Goal: Information Seeking & Learning: Learn about a topic

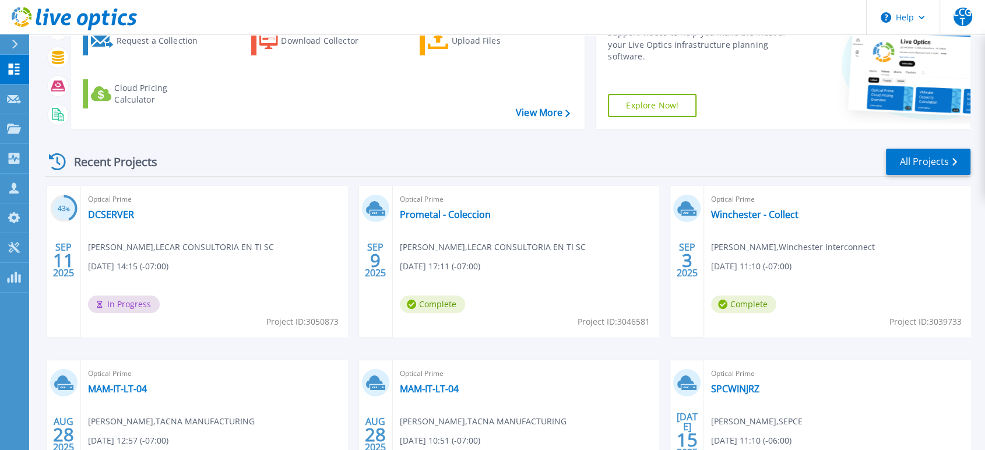
scroll to position [129, 0]
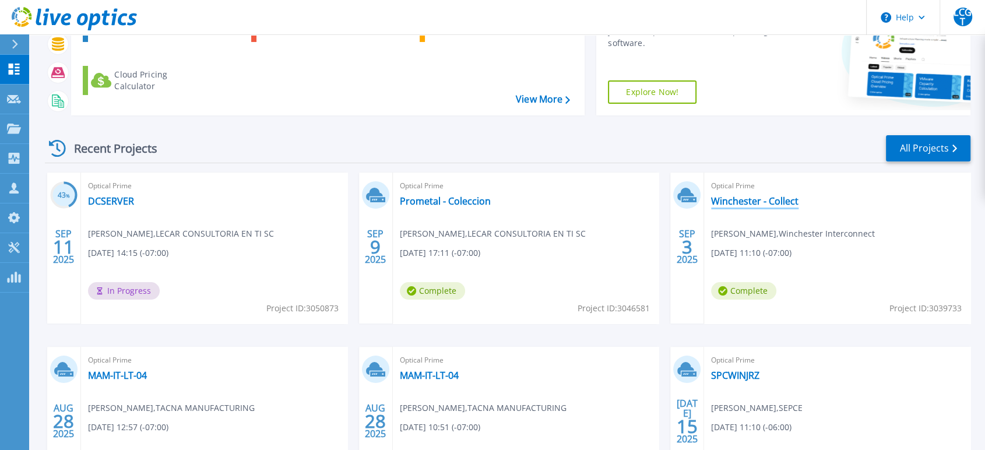
click at [766, 196] on link "Winchester - Collect" at bounding box center [754, 201] width 87 height 12
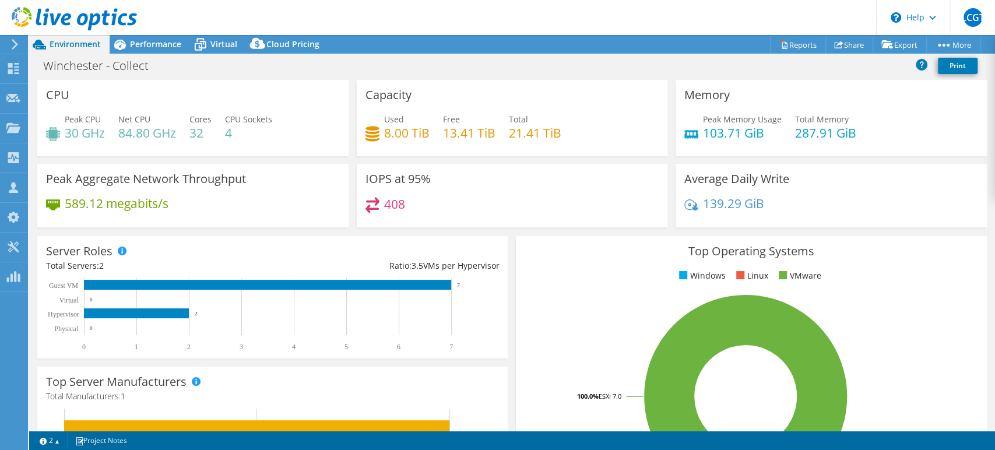
select select "USD"
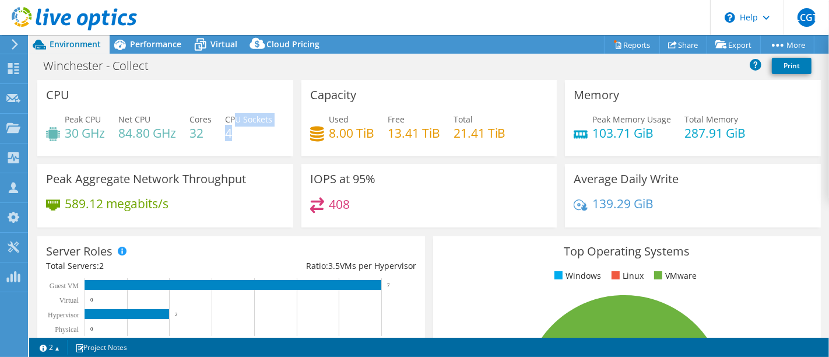
drag, startPoint x: 57, startPoint y: 156, endPoint x: 114, endPoint y: 169, distance: 58.5
click at [94, 156] on div "CPU Peak CPU 30 GHz Net CPU 84.80 GHz Cores 32 CPU Sockets 4" at bounding box center [165, 118] width 256 height 76
click at [161, 50] on div "Performance" at bounding box center [150, 44] width 80 height 19
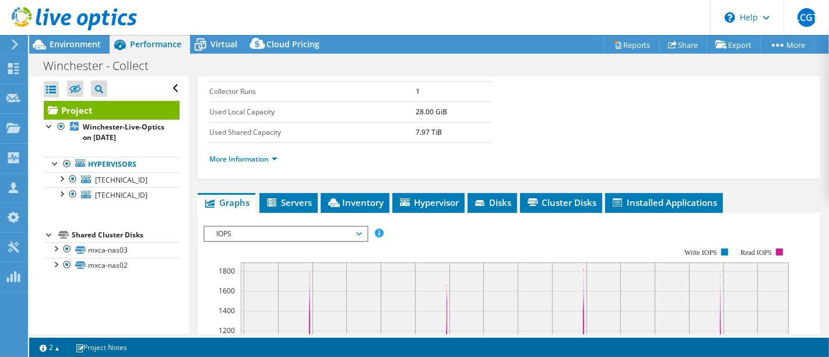
scroll to position [194, 0]
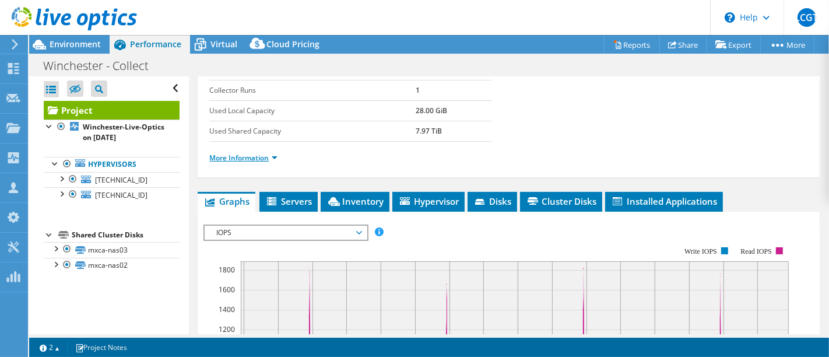
click at [245, 155] on link "More Information" at bounding box center [243, 158] width 68 height 10
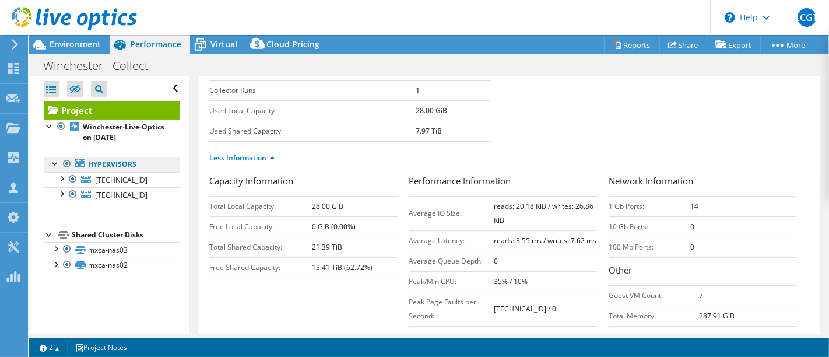
click at [108, 165] on link "Hypervisors" at bounding box center [112, 164] width 136 height 15
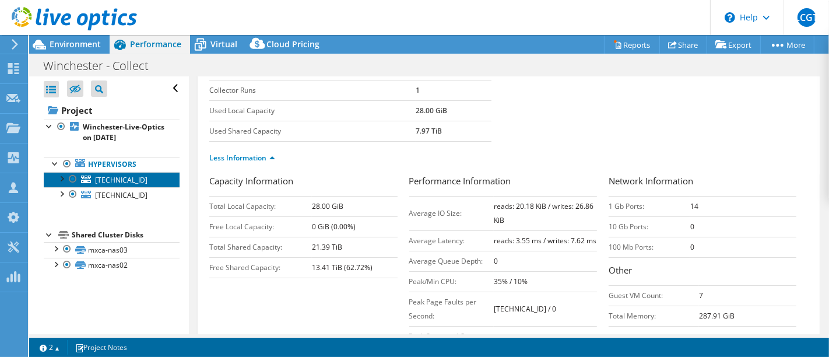
drag, startPoint x: 105, startPoint y: 184, endPoint x: 108, endPoint y: 178, distance: 6.0
click at [105, 183] on span "[TECHNICAL_ID]" at bounding box center [121, 180] width 52 height 10
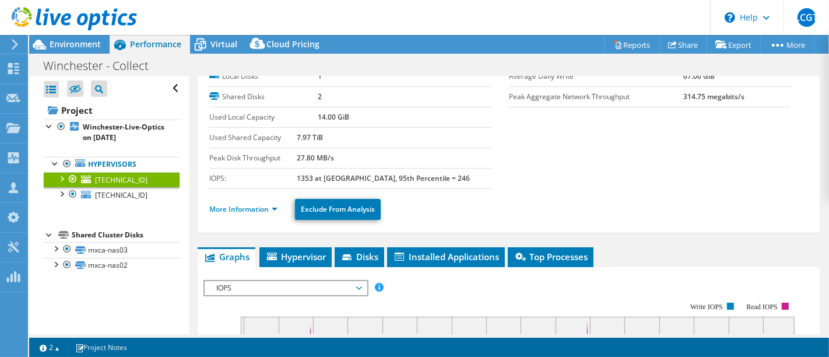
scroll to position [65, 0]
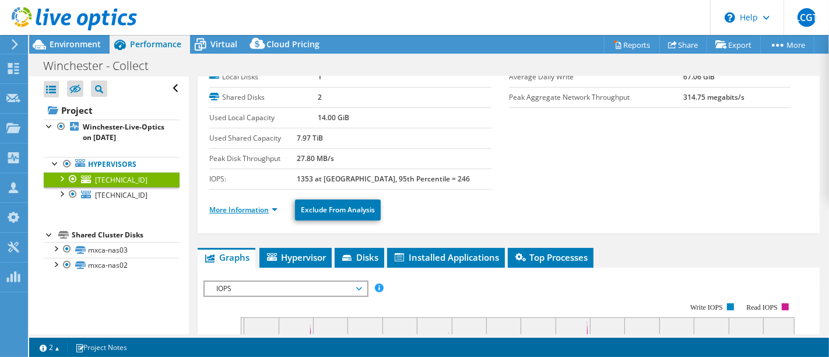
click at [255, 209] on link "More Information" at bounding box center [243, 210] width 68 height 10
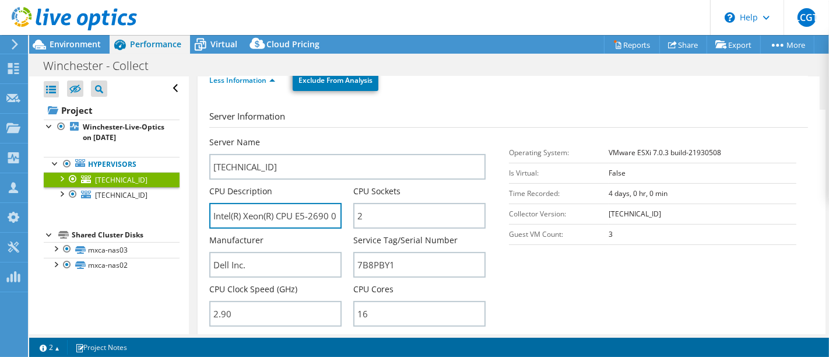
scroll to position [0, 87]
drag, startPoint x: 321, startPoint y: 217, endPoint x: 333, endPoint y: 217, distance: 12.8
click at [333, 217] on input "Intel(R) Xeon(R) CPU E5-2690 0 @ 2.90GHz 2.90 GHz" at bounding box center [275, 216] width 132 height 26
click at [290, 238] on div "Manufacturer Dell Inc." at bounding box center [275, 255] width 132 height 43
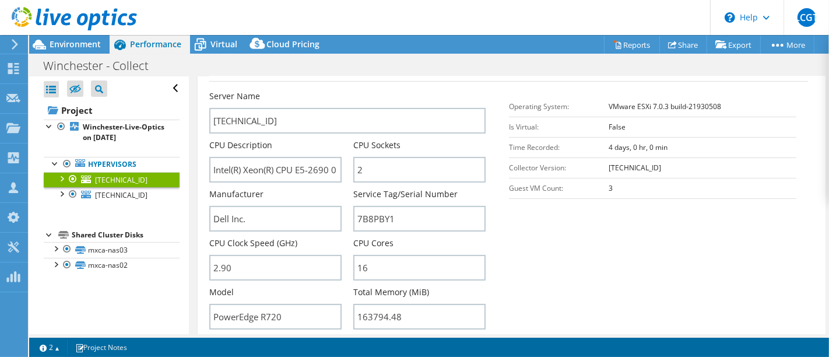
scroll to position [259, 0]
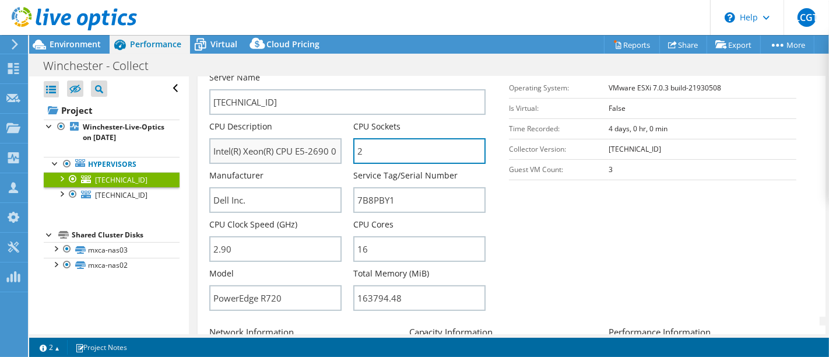
drag, startPoint x: 385, startPoint y: 151, endPoint x: 338, endPoint y: 157, distance: 47.1
click at [338, 72] on div "Server Name [TECHNICAL_ID] CPU Description Intel(R) Xeon(R) CPU E5-2690 0 @ 2.9…" at bounding box center [352, 72] width 287 height 0
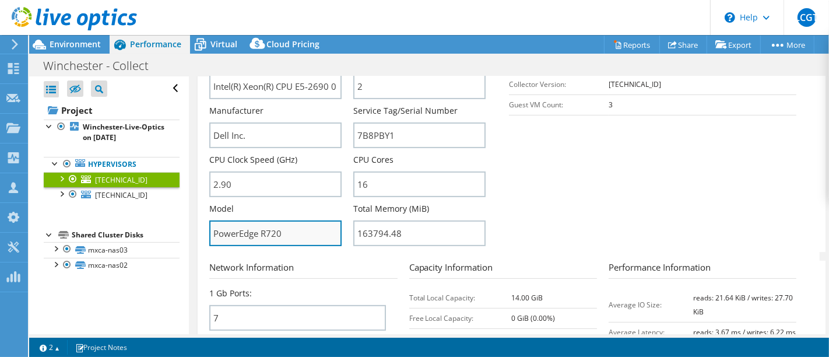
drag, startPoint x: 318, startPoint y: 239, endPoint x: 261, endPoint y: 238, distance: 57.1
click at [261, 238] on input "PowerEdge R720" at bounding box center [275, 233] width 132 height 26
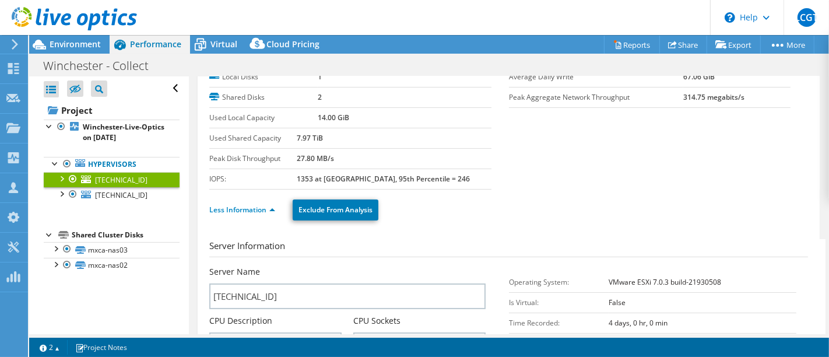
scroll to position [0, 0]
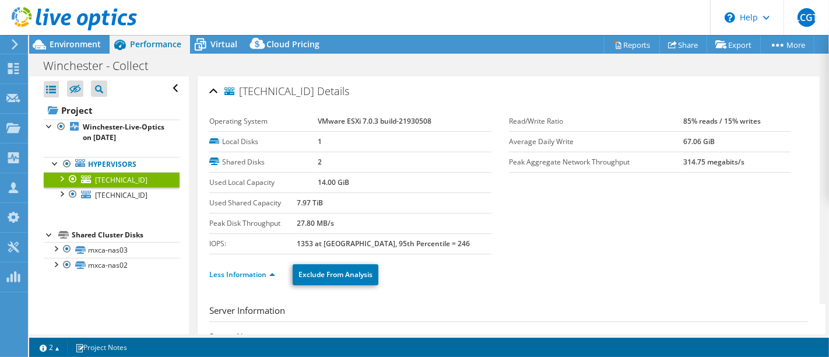
drag, startPoint x: 311, startPoint y: 119, endPoint x: 367, endPoint y: 125, distance: 56.8
click at [367, 124] on tr "Operating System VMware ESXi 7.0.3 build-21930508" at bounding box center [350, 121] width 282 height 20
click at [269, 117] on label "Operating System" at bounding box center [263, 121] width 108 height 12
click at [85, 45] on span "Environment" at bounding box center [75, 43] width 51 height 11
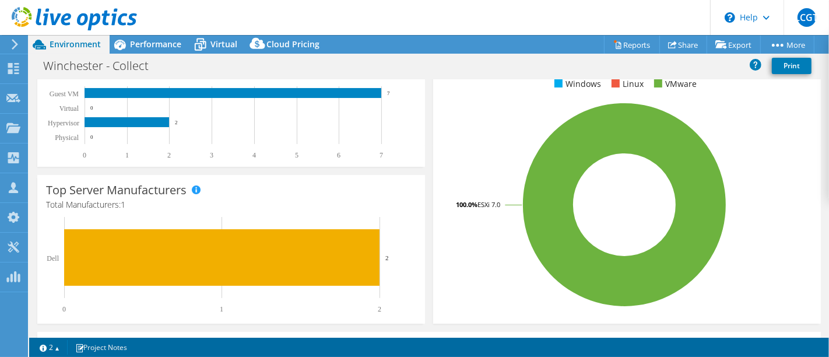
scroll to position [194, 0]
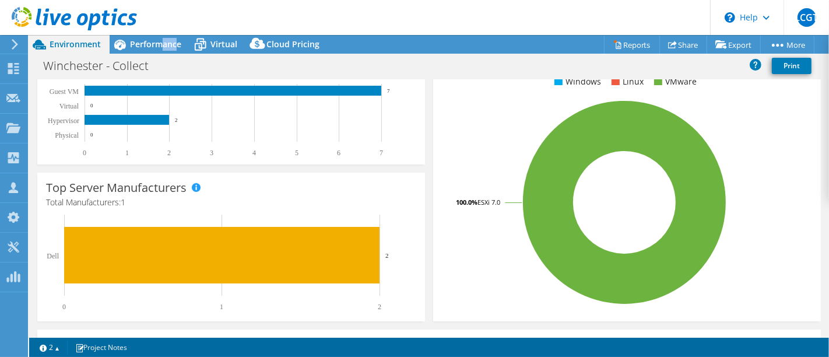
drag, startPoint x: 163, startPoint y: 43, endPoint x: 185, endPoint y: 59, distance: 27.9
click at [185, 57] on div "Project Actions Project Actions Reports Share Export vSAN ReadyNode Sizer" at bounding box center [429, 196] width 800 height 322
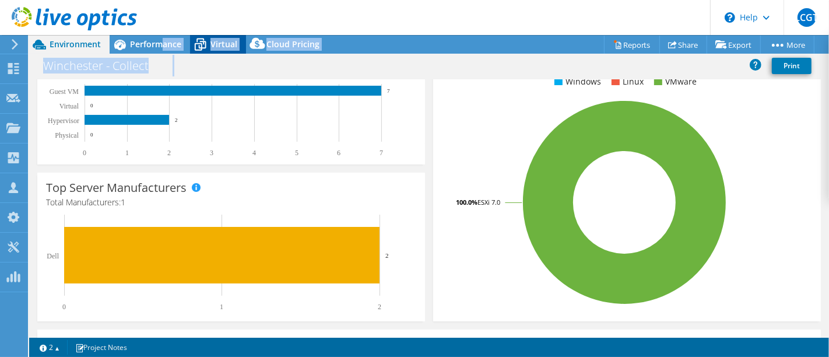
click at [219, 48] on span "Virtual" at bounding box center [223, 43] width 27 height 11
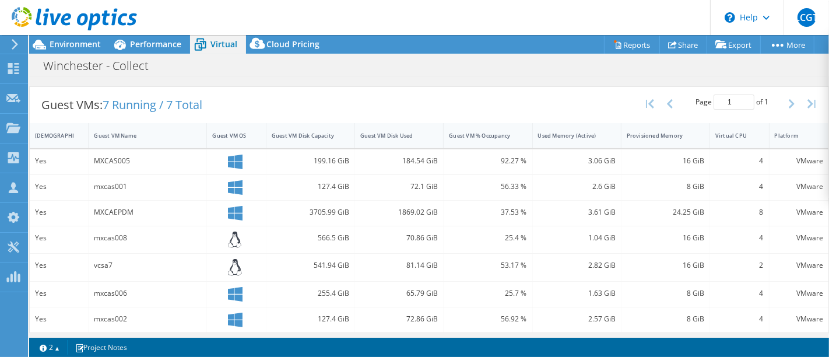
scroll to position [220, 0]
click at [168, 43] on span "Performance" at bounding box center [155, 43] width 51 height 11
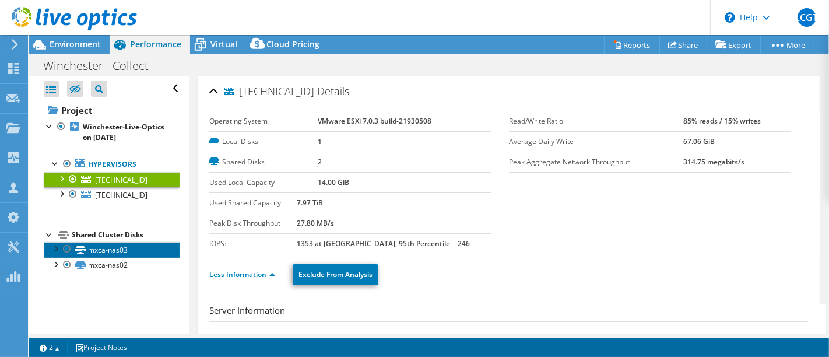
click at [111, 249] on link "mxca-nas03" at bounding box center [112, 249] width 136 height 15
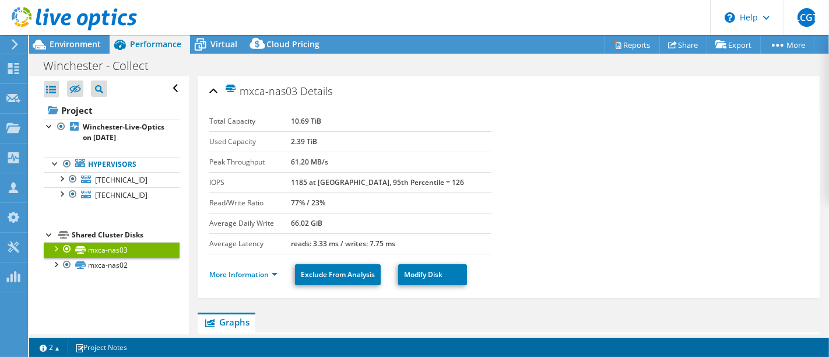
scroll to position [129, 0]
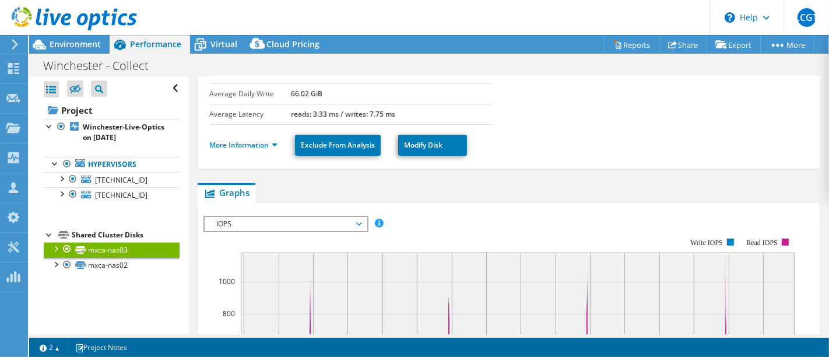
click at [255, 139] on li "More Information" at bounding box center [246, 145] width 75 height 13
click at [254, 140] on link "More Information" at bounding box center [243, 145] width 68 height 10
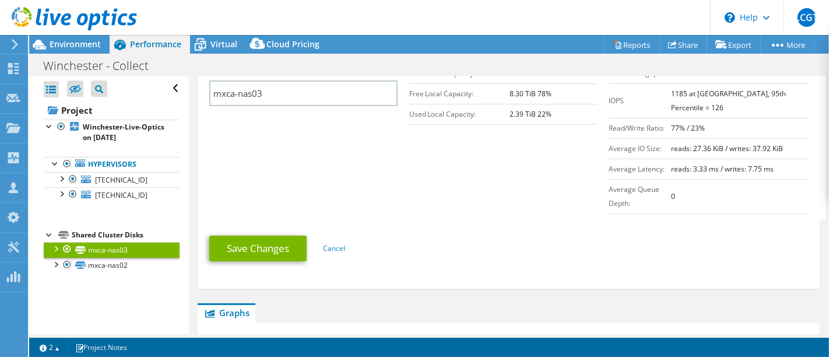
scroll to position [194, 0]
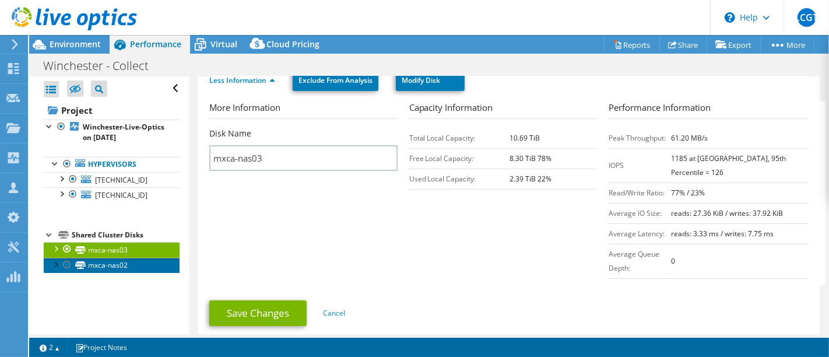
click at [85, 262] on icon at bounding box center [80, 265] width 10 height 8
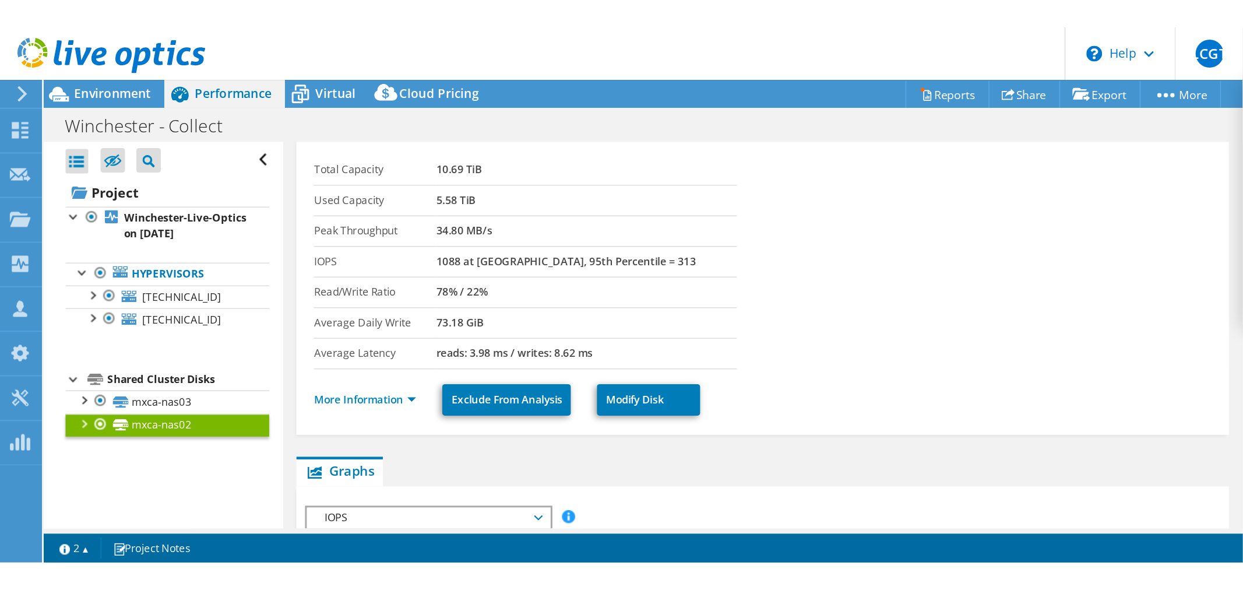
scroll to position [0, 0]
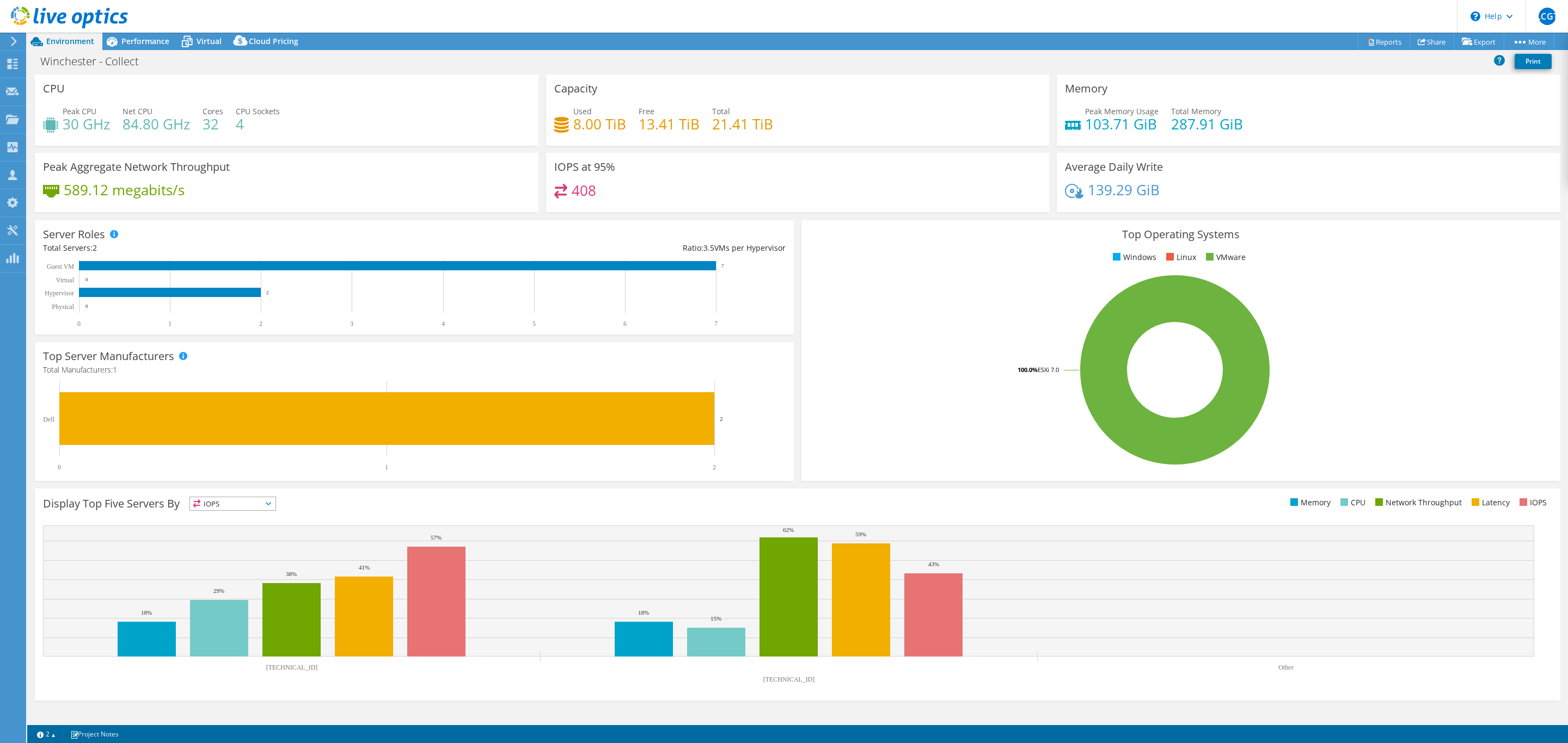
select select "USD"
